Goal: Information Seeking & Learning: Learn about a topic

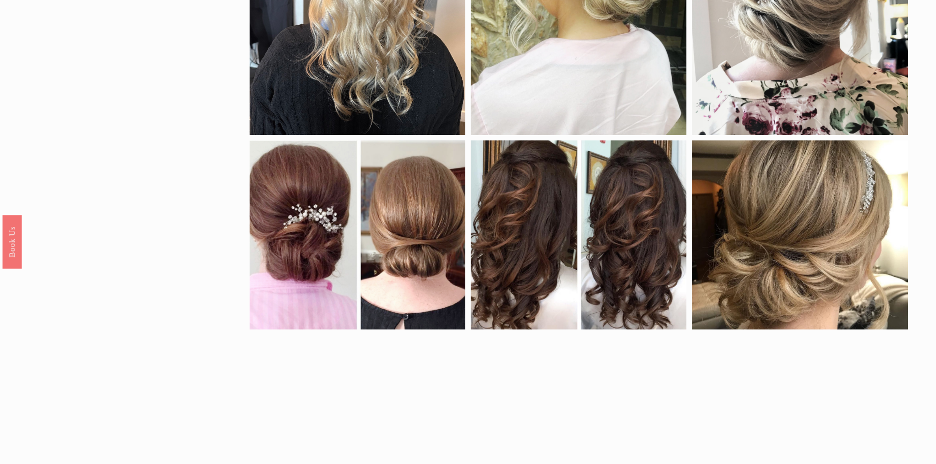
scroll to position [491, 0]
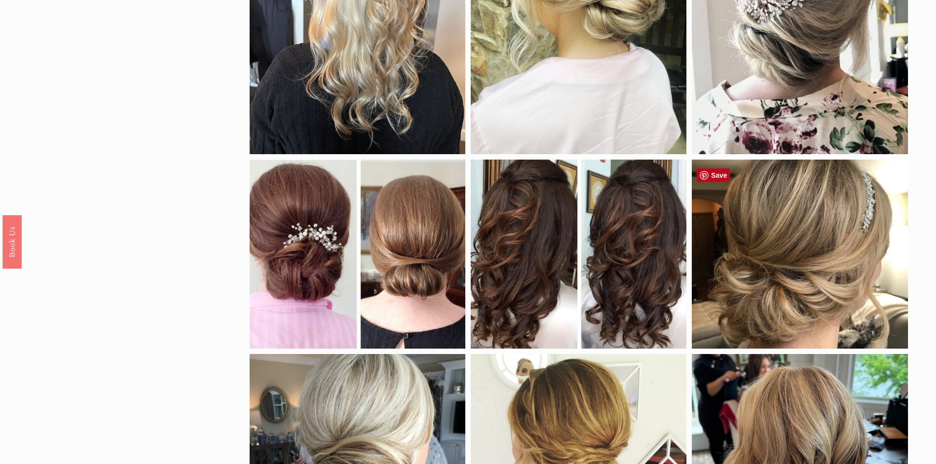
drag, startPoint x: 805, startPoint y: 273, endPoint x: 871, endPoint y: 288, distance: 68.1
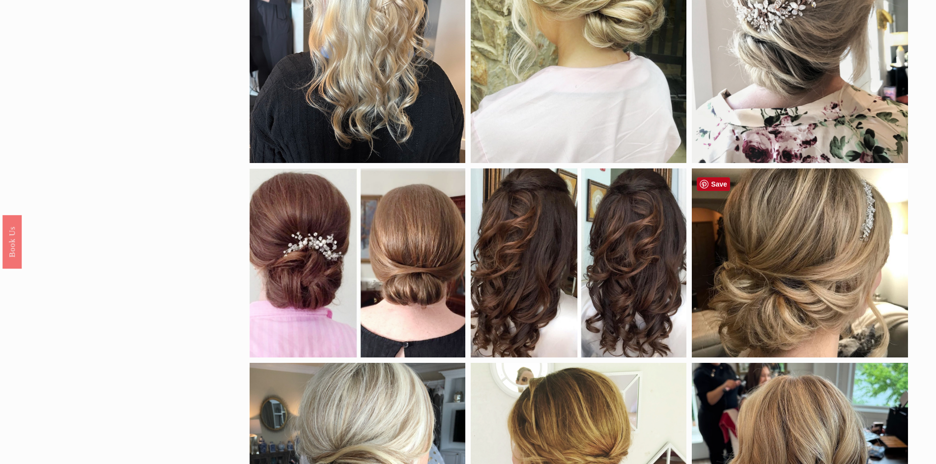
scroll to position [480, 0]
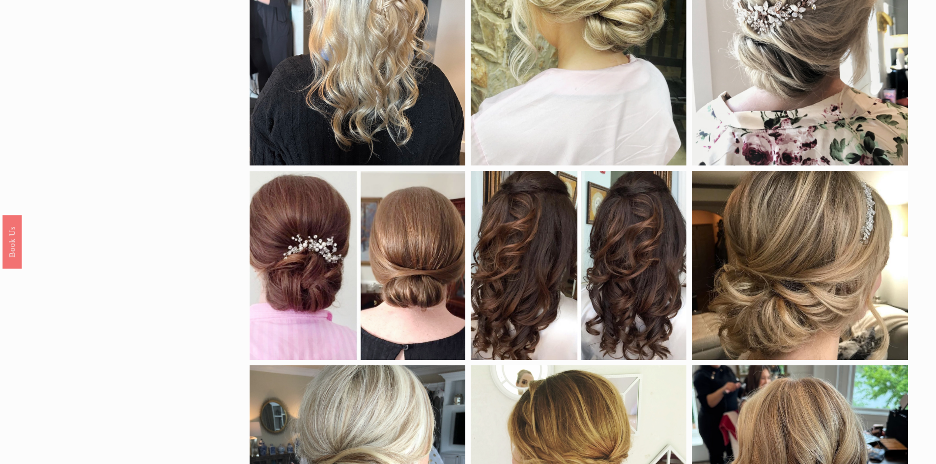
drag, startPoint x: 798, startPoint y: 265, endPoint x: 929, endPoint y: 274, distance: 131.4
click at [929, 274] on div "by style braids down half up natural curls updo color black blonde brunette red…" at bounding box center [468, 314] width 936 height 1356
click at [825, 268] on div at bounding box center [800, 265] width 216 height 189
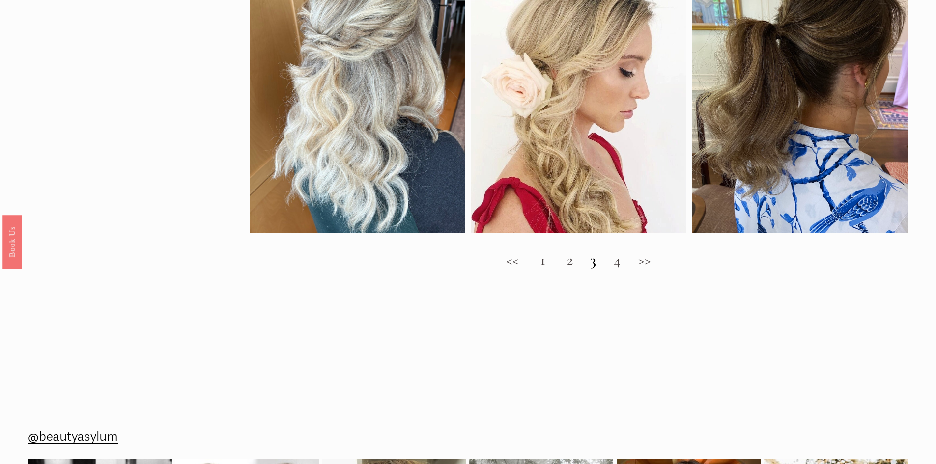
scroll to position [1167, 0]
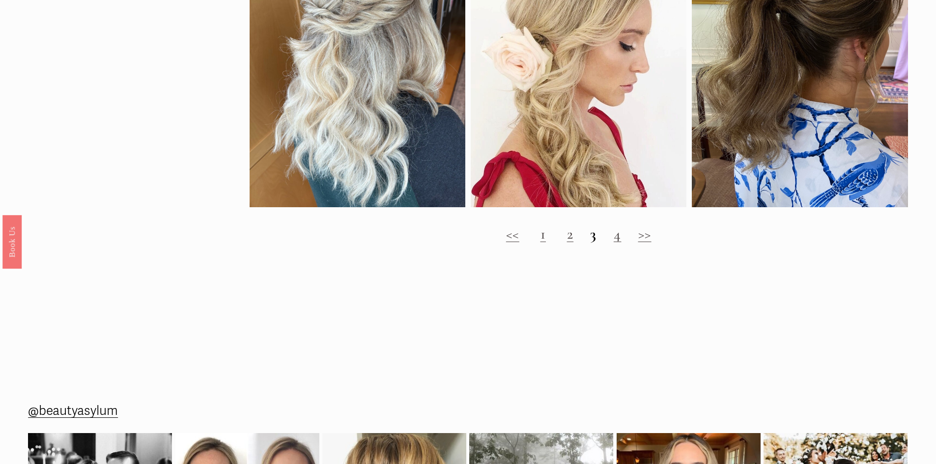
click at [545, 241] on link "1" at bounding box center [543, 234] width 6 height 18
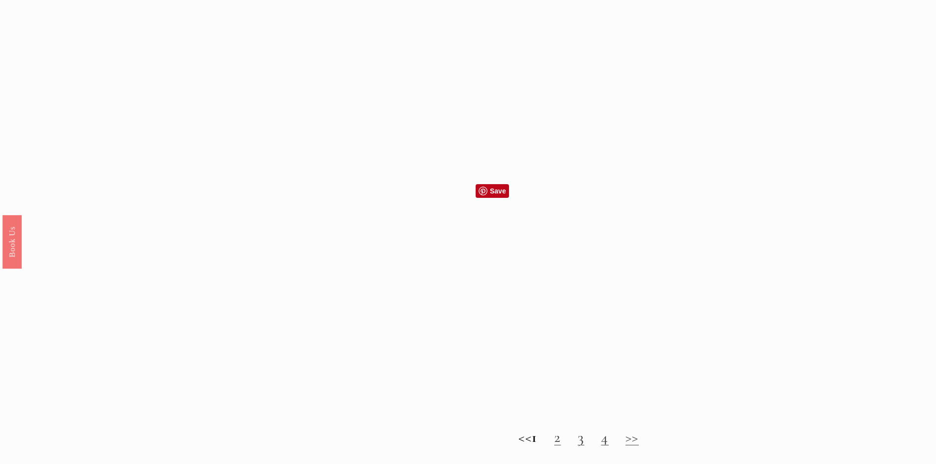
scroll to position [1081, 0]
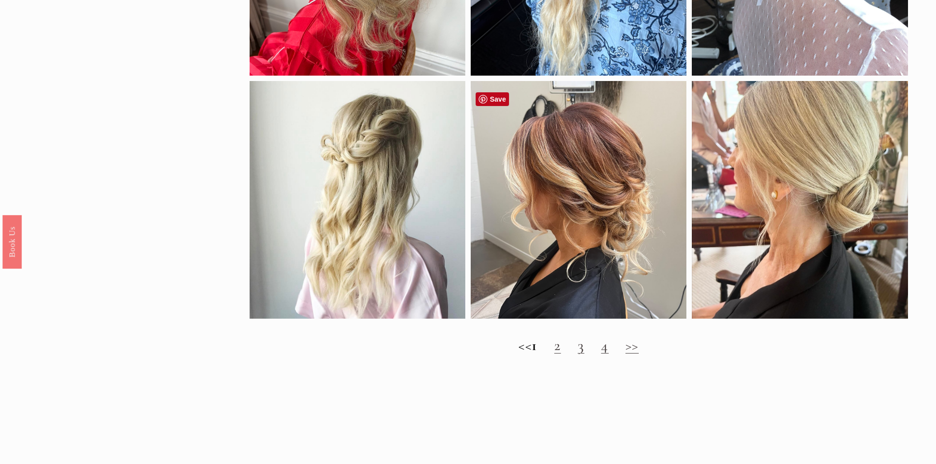
click at [614, 285] on div at bounding box center [579, 200] width 216 height 238
click at [561, 355] on link "2" at bounding box center [557, 345] width 7 height 18
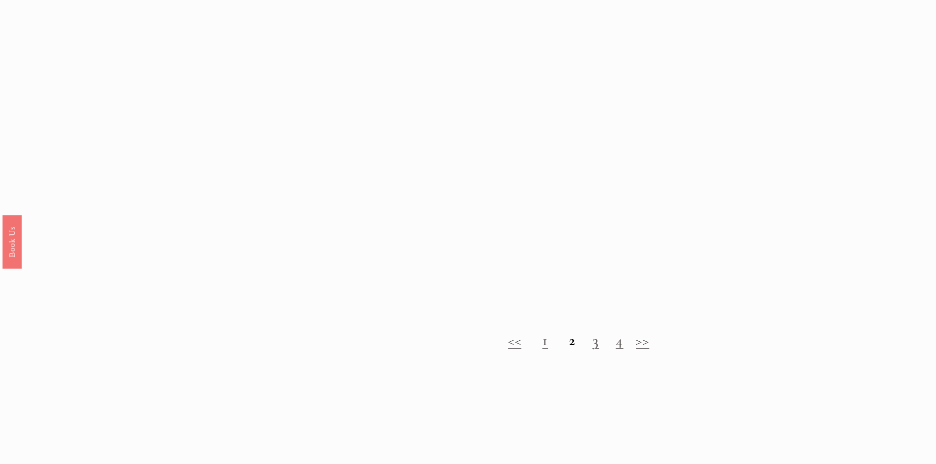
scroll to position [1081, 0]
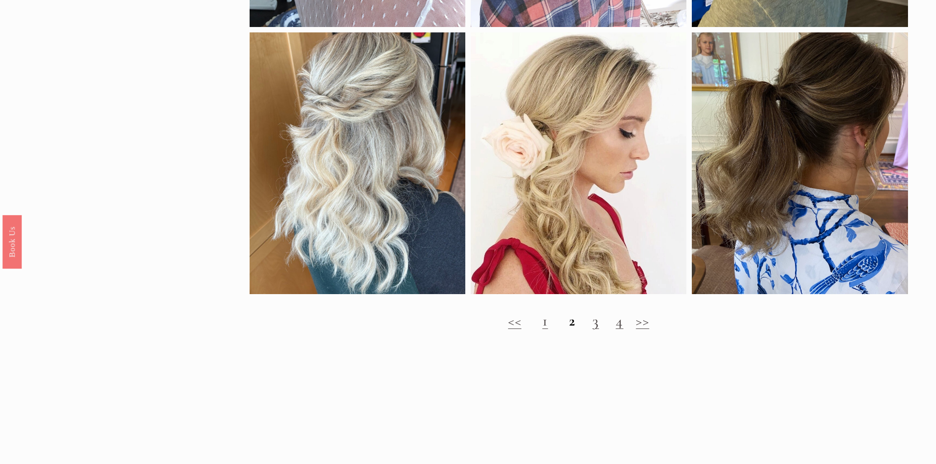
click at [598, 330] on link "3" at bounding box center [595, 321] width 7 height 18
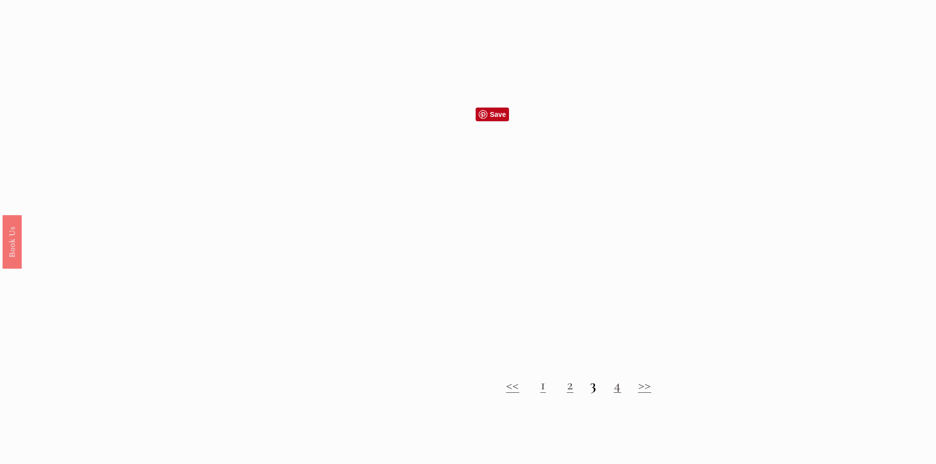
scroll to position [1031, 0]
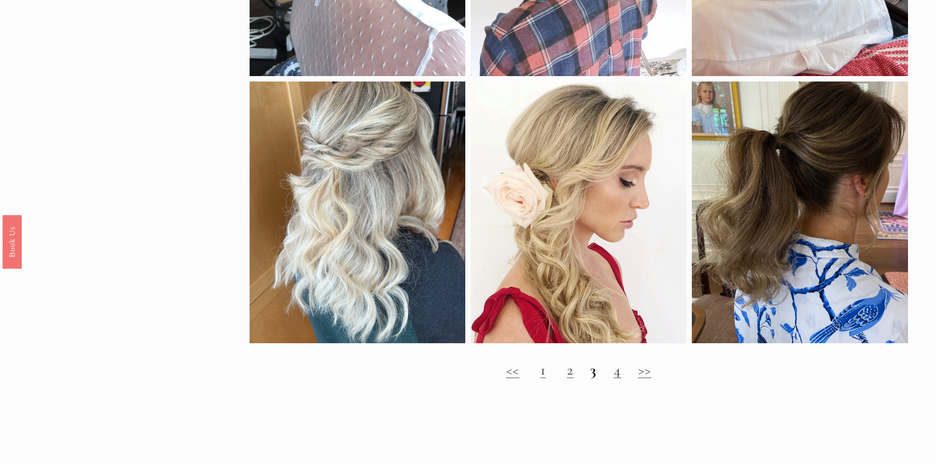
click at [615, 379] on link "4" at bounding box center [617, 370] width 8 height 18
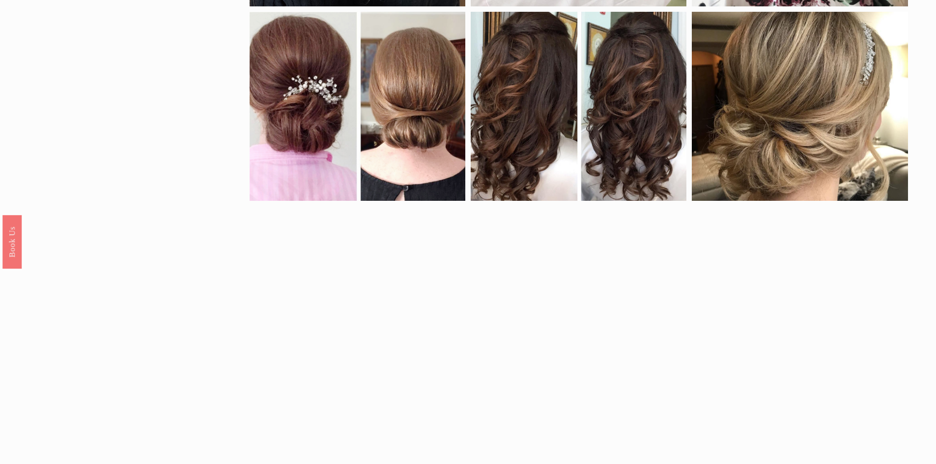
scroll to position [884, 0]
